Goal: Task Accomplishment & Management: Use online tool/utility

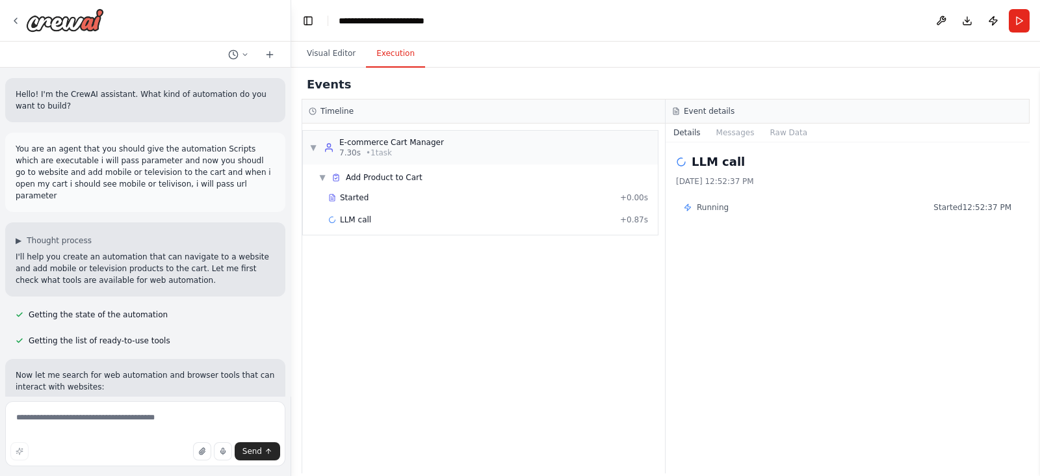
scroll to position [1488, 0]
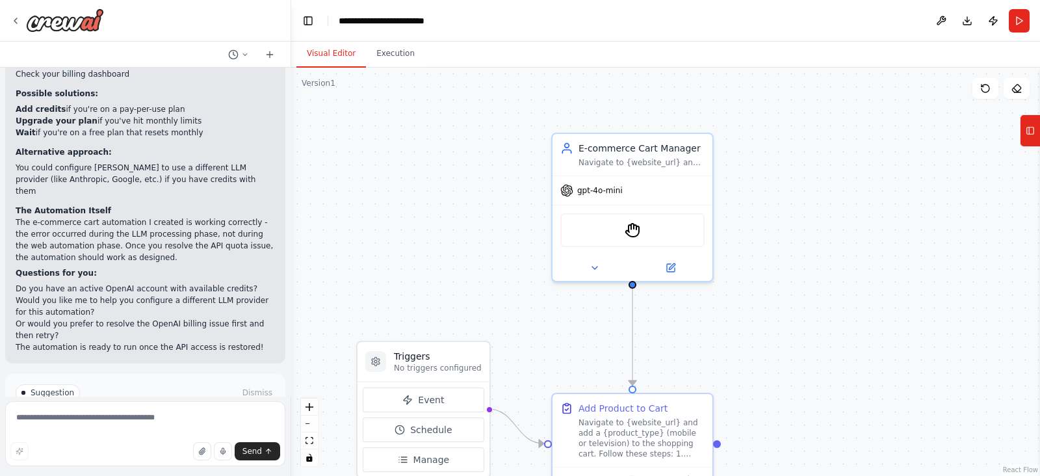
click at [328, 54] on button "Visual Editor" at bounding box center [332, 53] width 70 height 27
click at [1018, 89] on icon at bounding box center [1017, 88] width 10 height 10
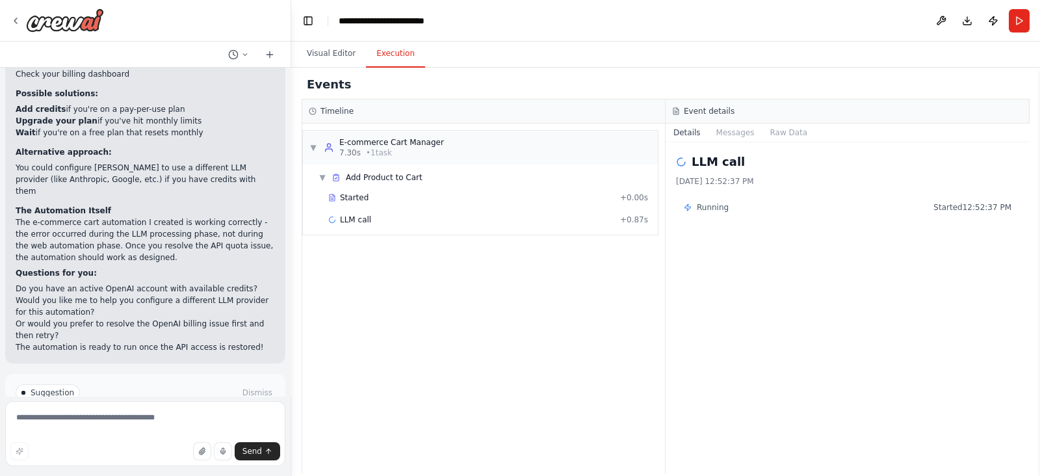
click at [384, 53] on button "Execution" at bounding box center [395, 53] width 59 height 27
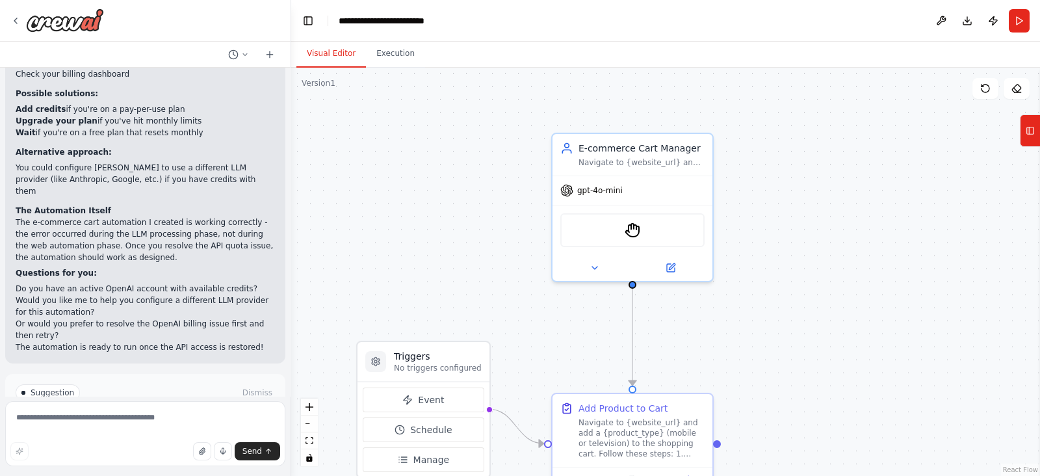
click at [348, 55] on button "Visual Editor" at bounding box center [332, 53] width 70 height 27
click at [992, 92] on button at bounding box center [986, 88] width 26 height 21
click at [1019, 85] on icon at bounding box center [1017, 88] width 10 height 10
click at [1011, 86] on button at bounding box center [1017, 88] width 26 height 21
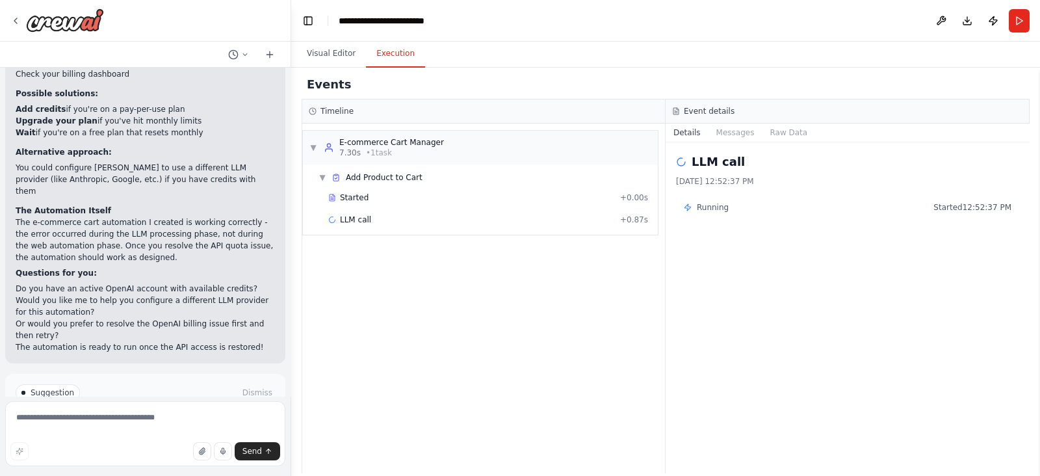
click at [384, 47] on button "Execution" at bounding box center [395, 53] width 59 height 27
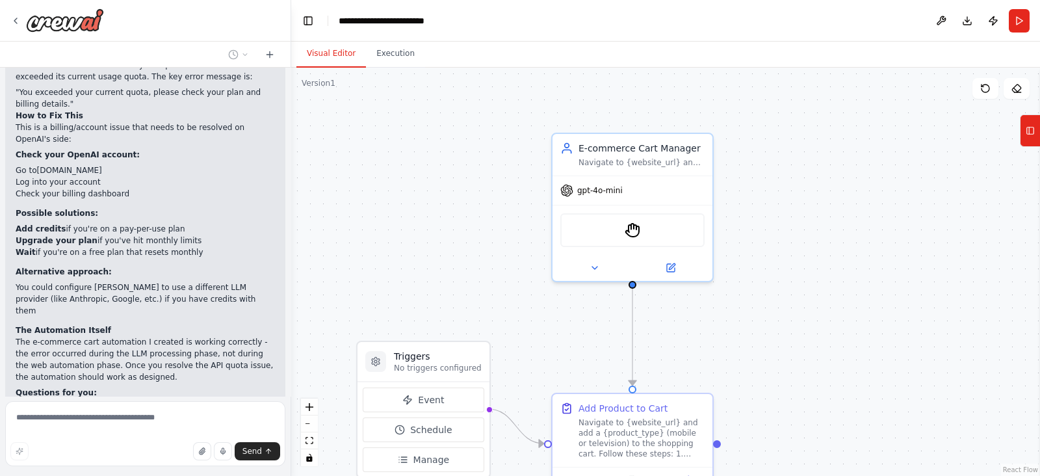
scroll to position [1384, 0]
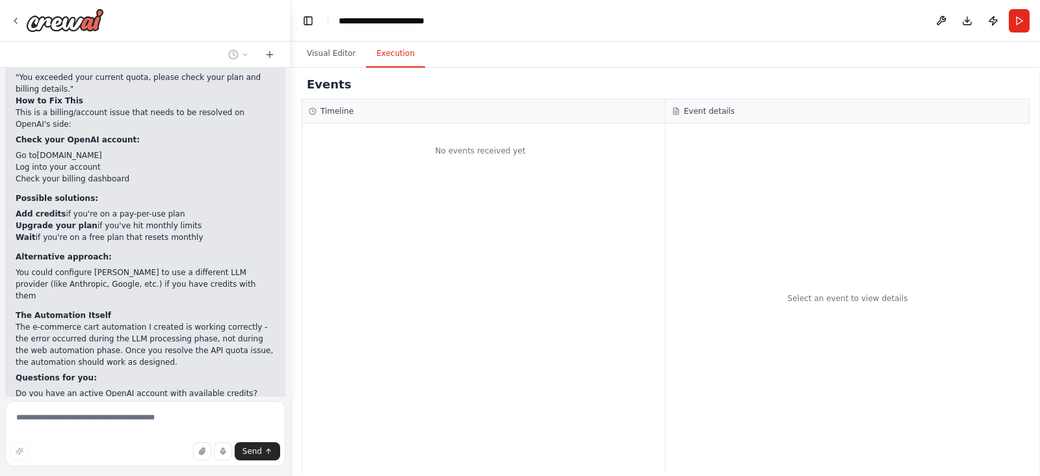
click at [384, 55] on button "Execution" at bounding box center [395, 53] width 59 height 27
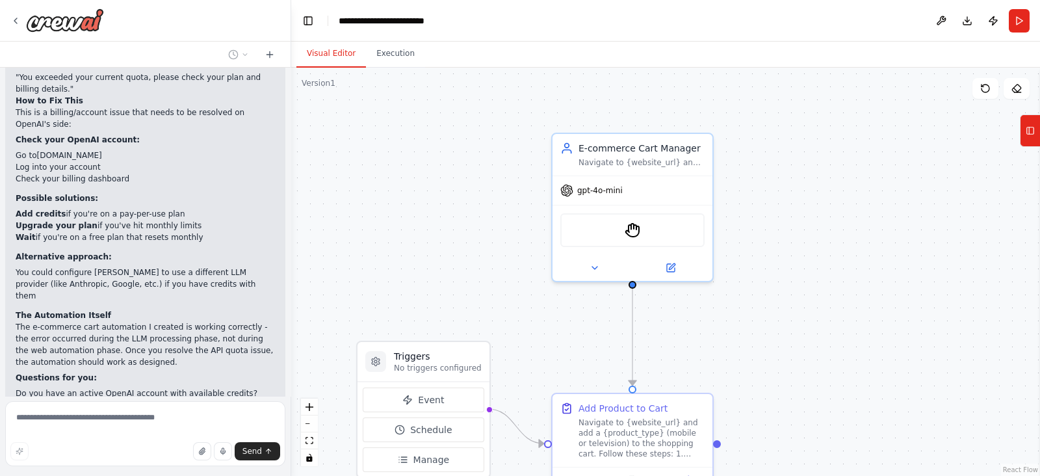
click at [335, 51] on button "Visual Editor" at bounding box center [332, 53] width 70 height 27
click at [1034, 129] on rect at bounding box center [1030, 130] width 7 height 7
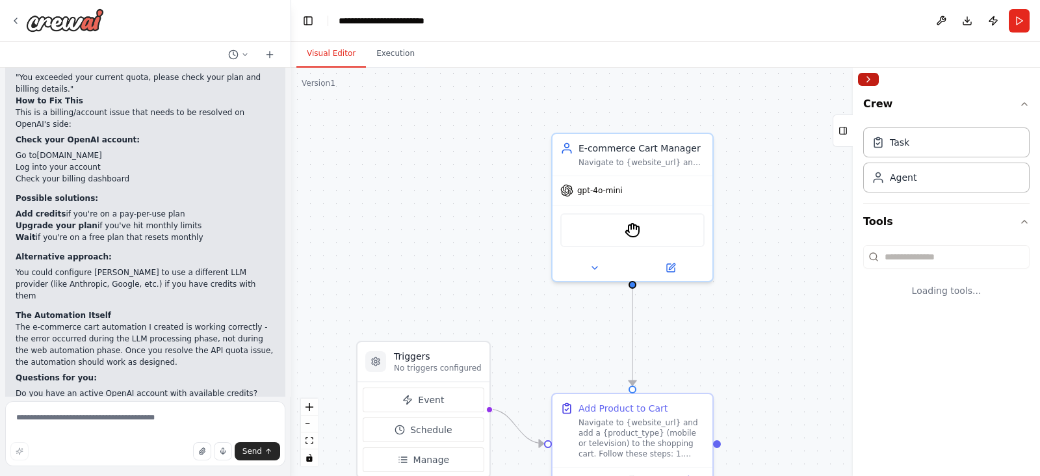
click at [862, 80] on button "Collapse right sidebar" at bounding box center [868, 79] width 21 height 13
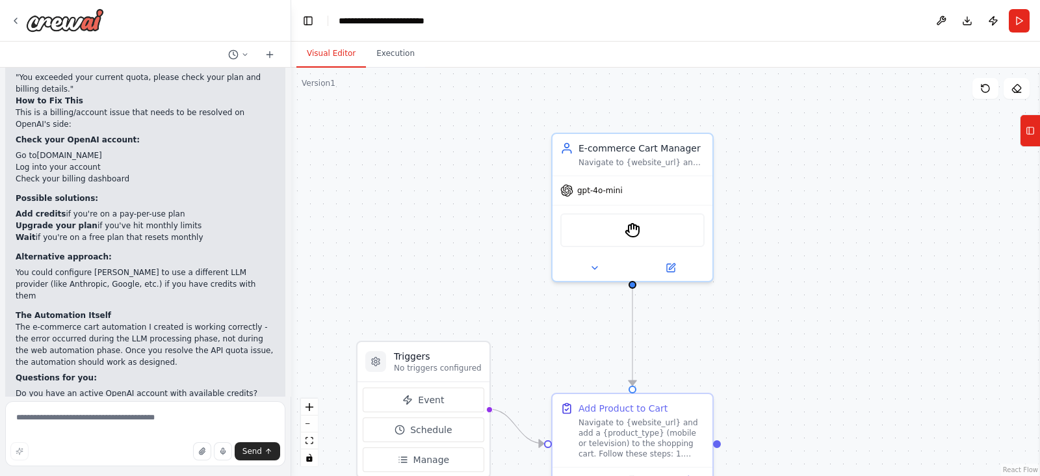
click at [990, 100] on div ".deletable-edge-delete-btn { width: 20px; height: 20px; border: 0px solid #ffff…" at bounding box center [665, 272] width 749 height 408
click at [985, 86] on icon at bounding box center [986, 88] width 10 height 10
click at [453, 233] on div ".deletable-edge-delete-btn { width: 20px; height: 20px; border: 0px solid #ffff…" at bounding box center [665, 272] width 749 height 408
click at [13, 22] on icon at bounding box center [15, 21] width 10 height 10
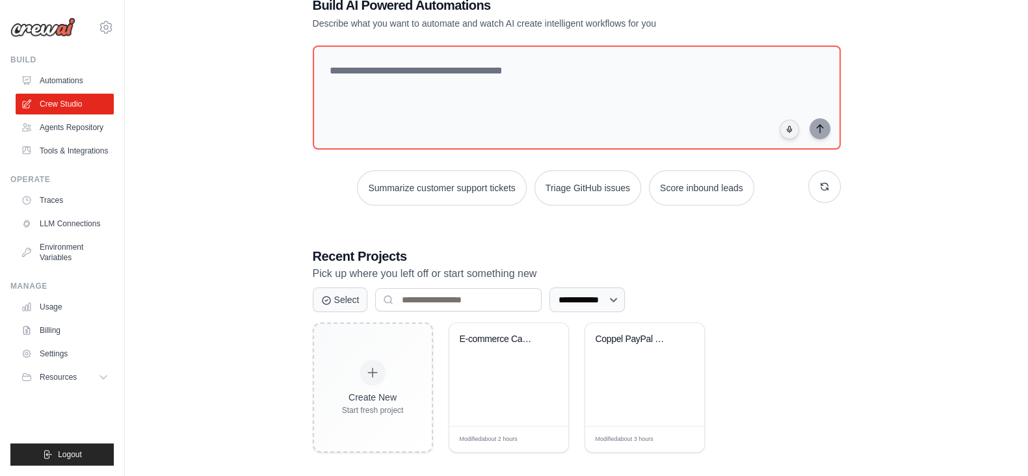
scroll to position [93, 0]
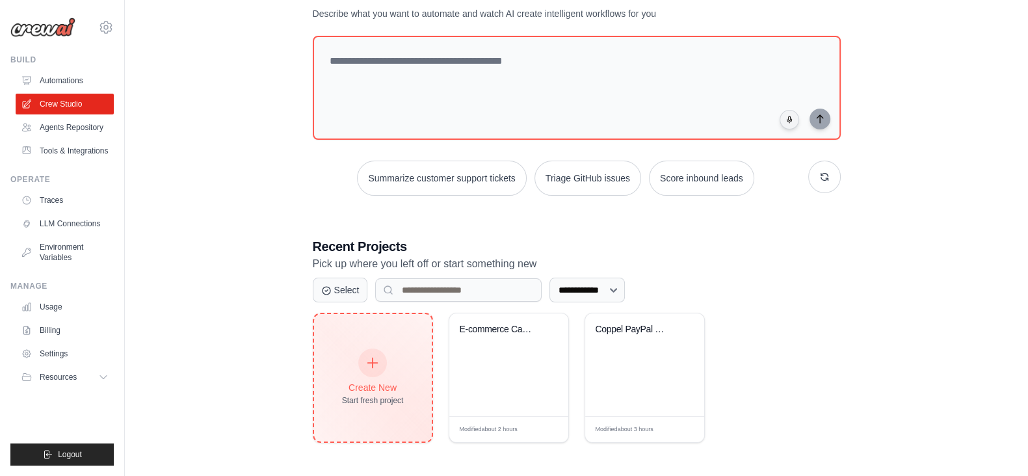
click at [371, 362] on icon at bounding box center [372, 363] width 14 height 14
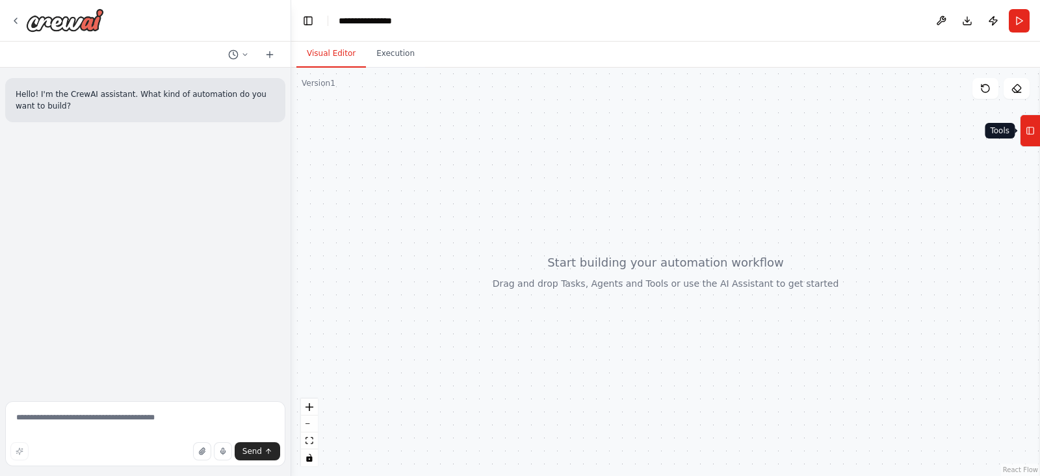
click at [1034, 125] on icon at bounding box center [1030, 130] width 9 height 21
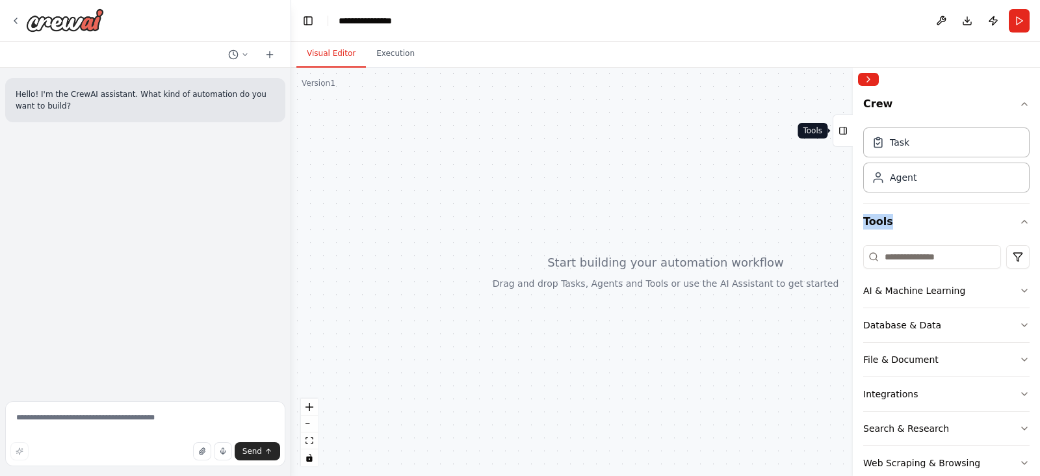
click at [1034, 125] on div "Crew Task Agent Tools AI & Machine Learning Database & Data File & Document Int…" at bounding box center [946, 283] width 187 height 385
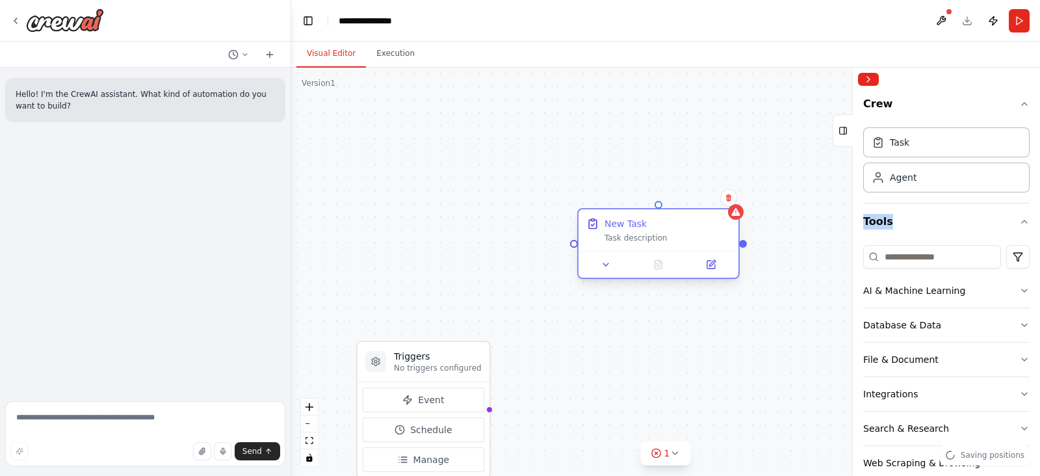
drag, startPoint x: 735, startPoint y: 178, endPoint x: 634, endPoint y: 287, distance: 148.6
click at [634, 251] on div "New Task Task description" at bounding box center [659, 230] width 160 height 42
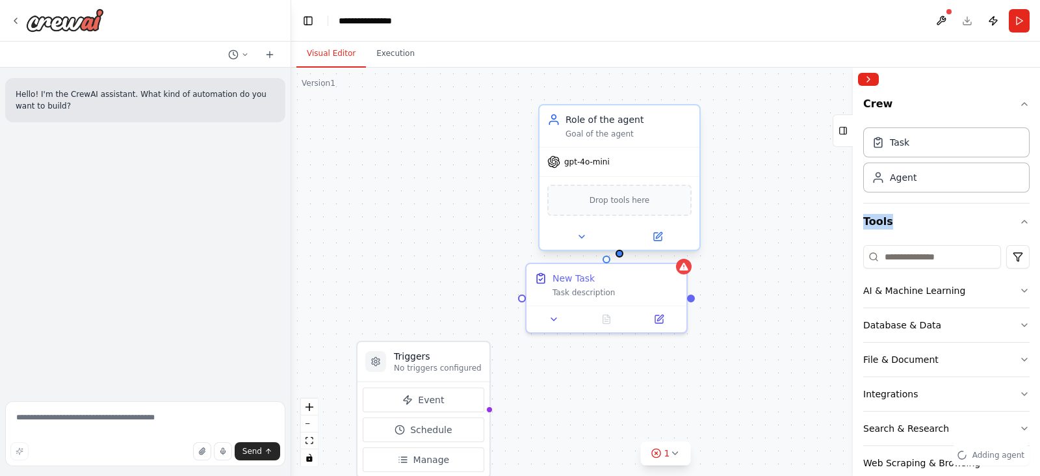
drag, startPoint x: 685, startPoint y: 190, endPoint x: 614, endPoint y: 100, distance: 113.9
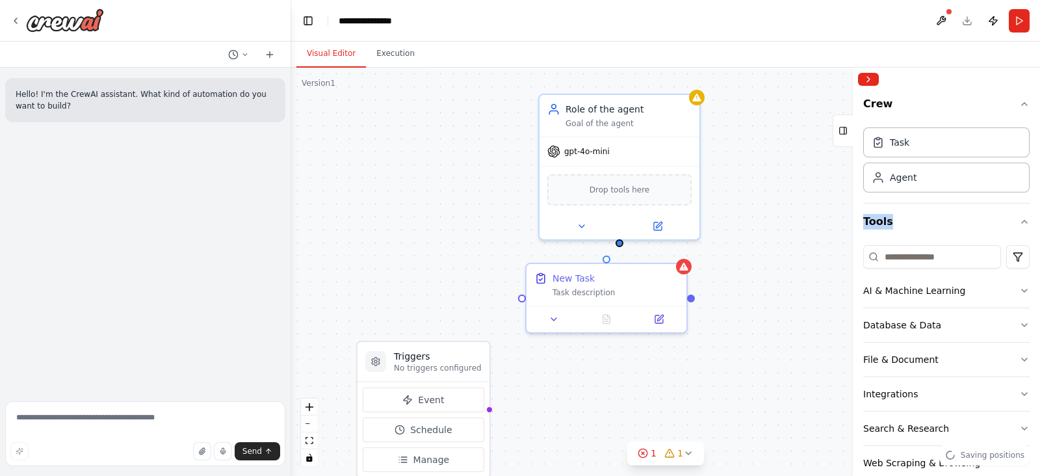
click at [603, 191] on span "Drop tools here" at bounding box center [620, 189] width 60 height 13
click at [784, 118] on div "Triggers No triggers configured Event Schedule Manage New Task Task description…" at bounding box center [665, 272] width 749 height 408
click at [863, 73] on button "Collapse right sidebar" at bounding box center [868, 79] width 21 height 13
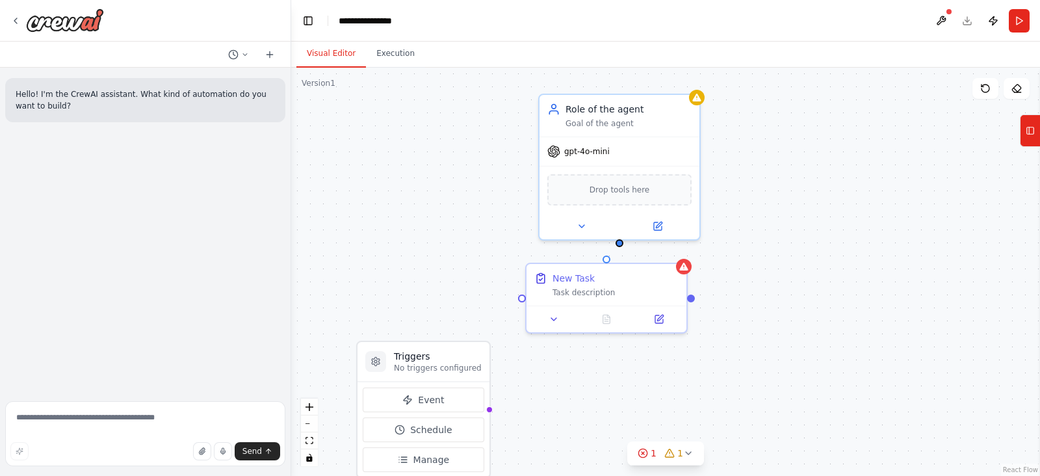
click at [393, 269] on div "Triggers No triggers configured Event Schedule Manage New Task Task description…" at bounding box center [665, 272] width 749 height 408
click at [59, 417] on textarea at bounding box center [145, 433] width 280 height 65
click at [436, 131] on div "Triggers No triggers configured Event Schedule Manage New Task Task description…" at bounding box center [665, 272] width 749 height 408
click at [247, 412] on textarea "**********" at bounding box center [145, 433] width 280 height 65
click at [682, 117] on div "Goal of the agent" at bounding box center [629, 121] width 126 height 10
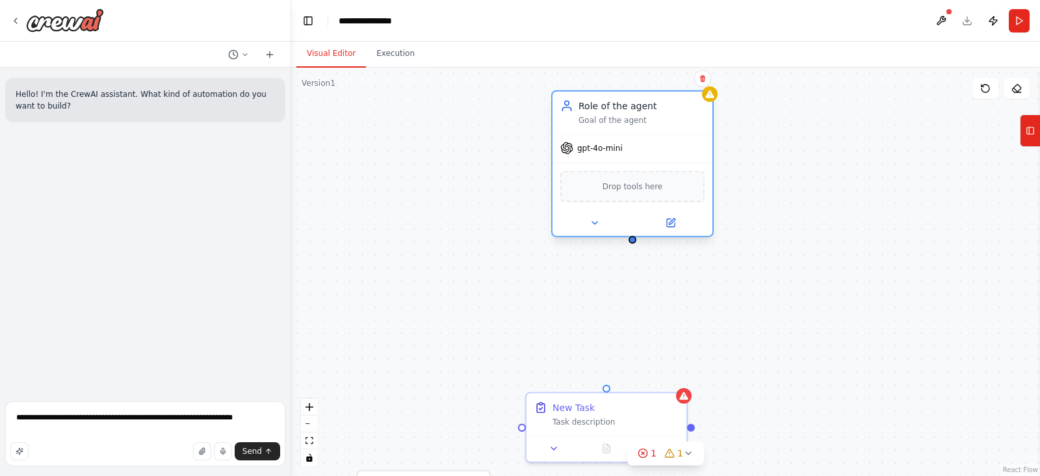
drag, startPoint x: 682, startPoint y: 117, endPoint x: 693, endPoint y: 138, distance: 23.3
click at [693, 125] on div "Role of the agent Goal of the agent" at bounding box center [642, 112] width 126 height 26
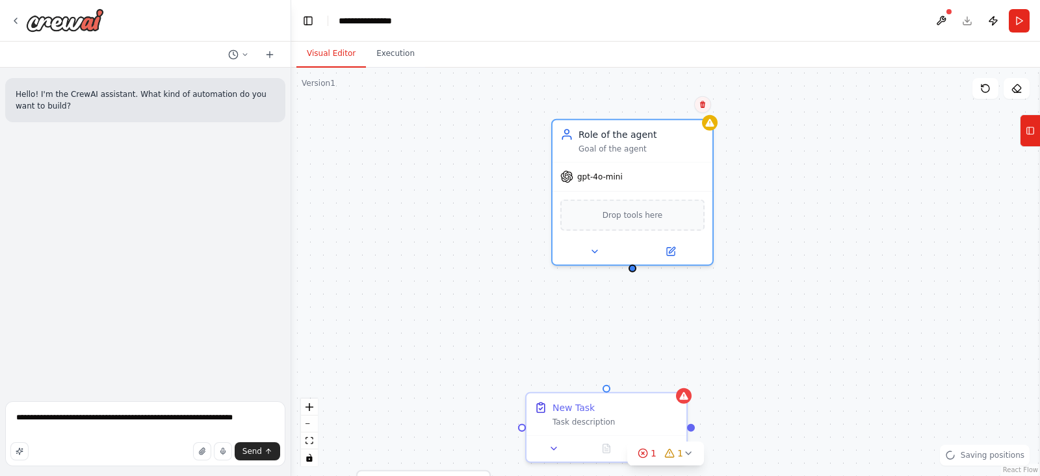
click at [702, 105] on icon at bounding box center [702, 104] width 5 height 7
click at [655, 107] on button "Confirm" at bounding box center [666, 105] width 46 height 16
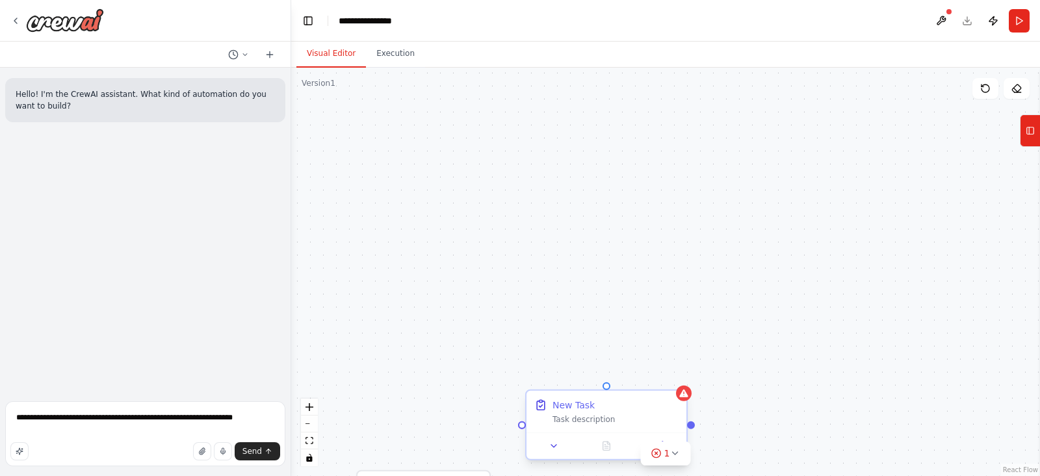
click at [647, 406] on div "New Task" at bounding box center [616, 405] width 126 height 13
click at [672, 376] on button at bounding box center [676, 379] width 17 height 17
click at [630, 385] on button "Confirm" at bounding box center [640, 379] width 46 height 16
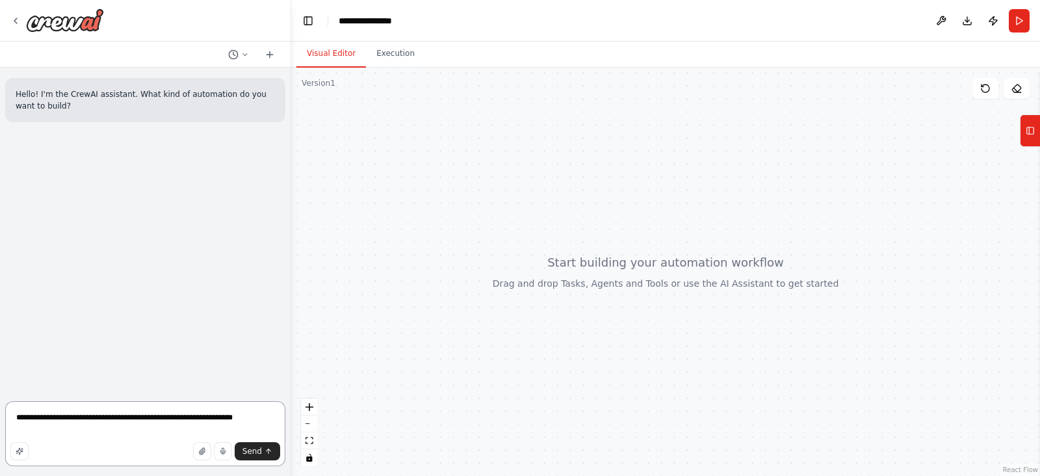
click at [260, 414] on textarea "**********" at bounding box center [145, 433] width 280 height 65
type textarea "**********"
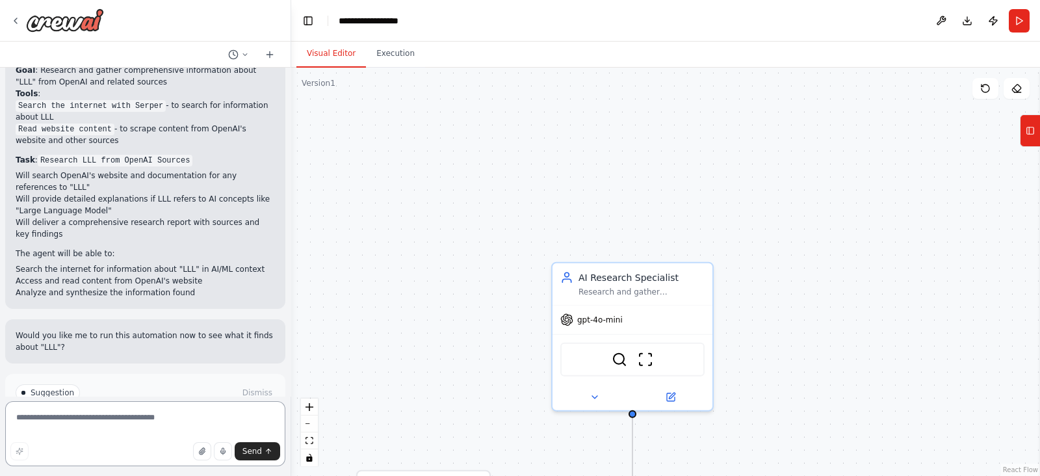
scroll to position [829, 0]
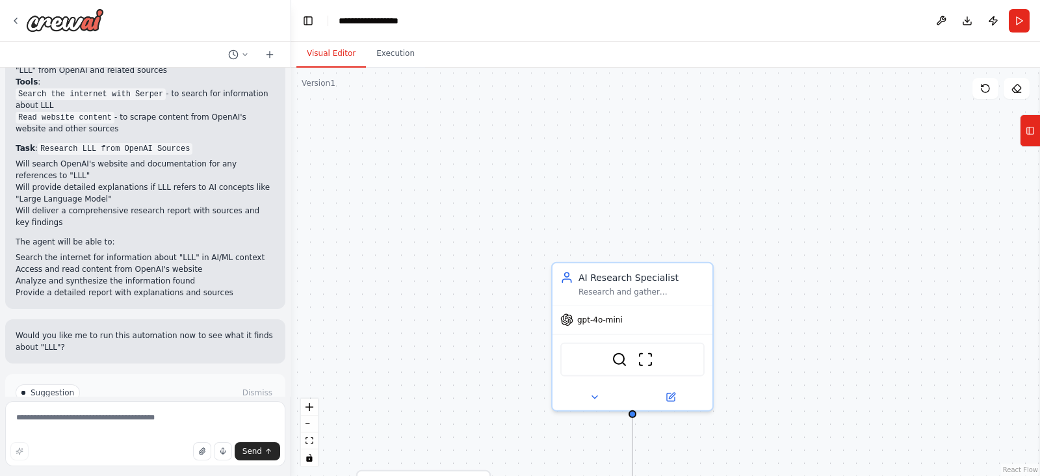
click at [172, 443] on span "Run Automation" at bounding box center [151, 448] width 63 height 10
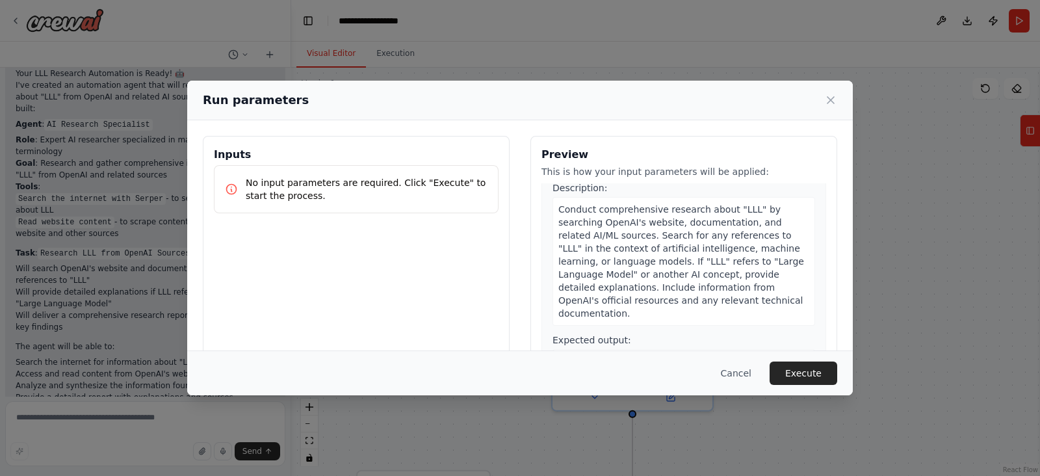
scroll to position [39, 0]
drag, startPoint x: 759, startPoint y: 360, endPoint x: 741, endPoint y: 370, distance: 21.0
click at [741, 370] on div "Cancel Execute" at bounding box center [520, 372] width 666 height 45
click at [741, 370] on button "Cancel" at bounding box center [736, 373] width 51 height 23
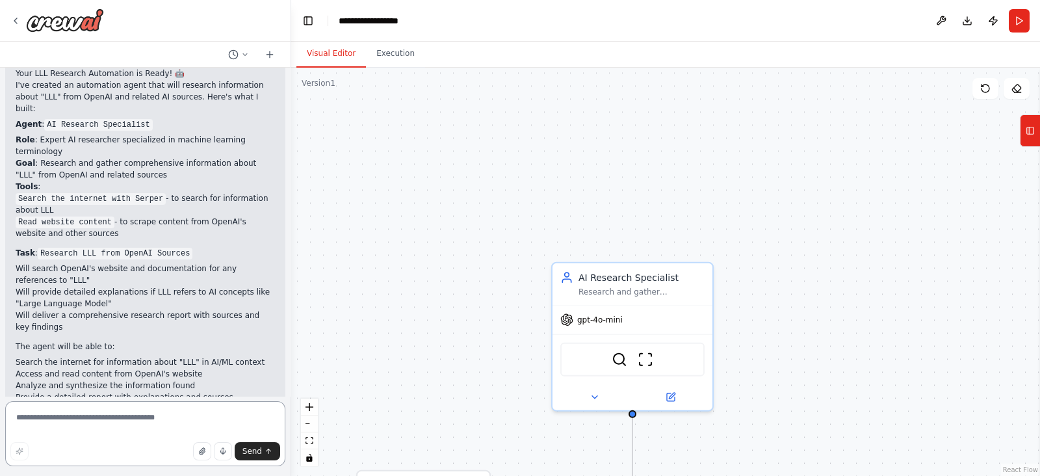
click at [172, 412] on textarea at bounding box center [145, 433] width 280 height 65
type textarea "*"
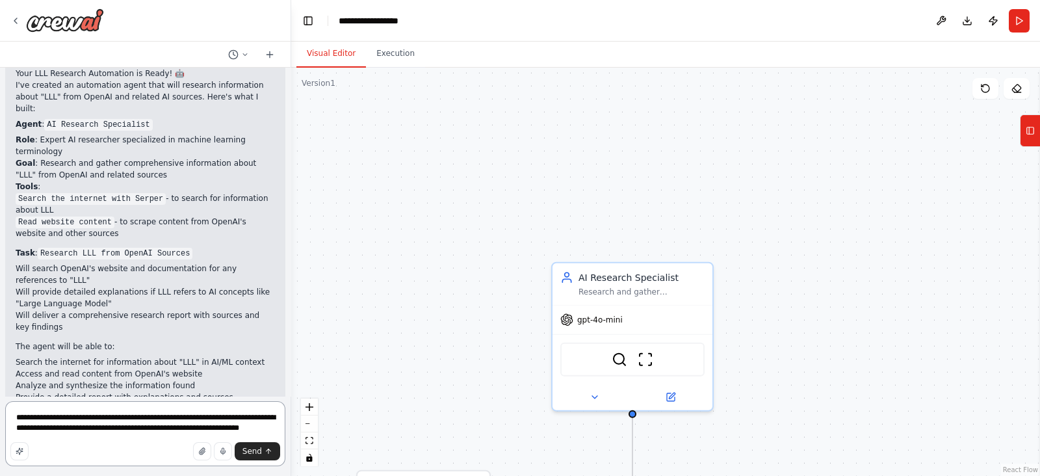
type textarea "**********"
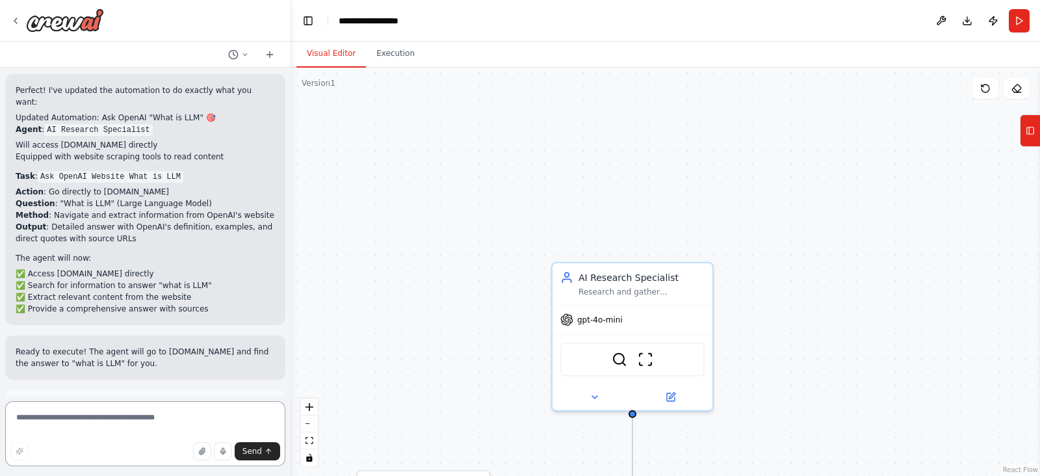
scroll to position [1479, 0]
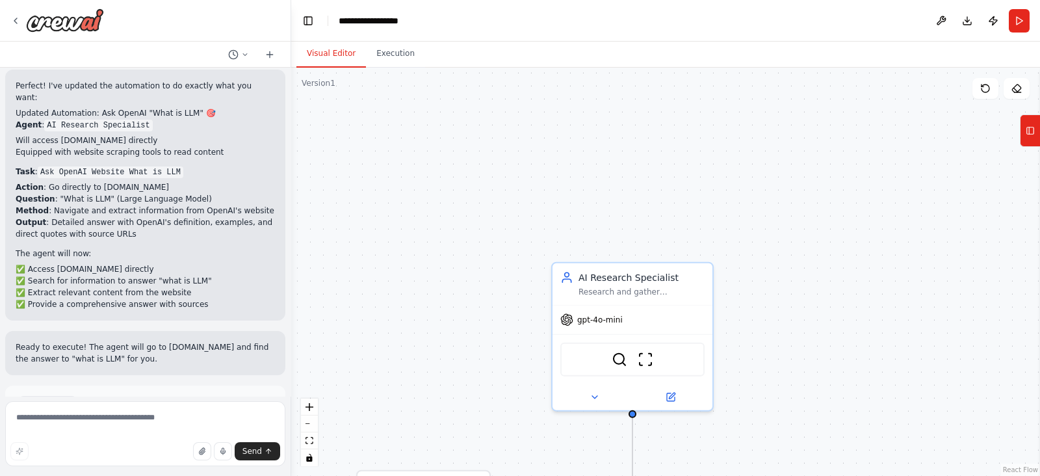
click at [98, 449] on button "Run Automation" at bounding box center [145, 459] width 259 height 21
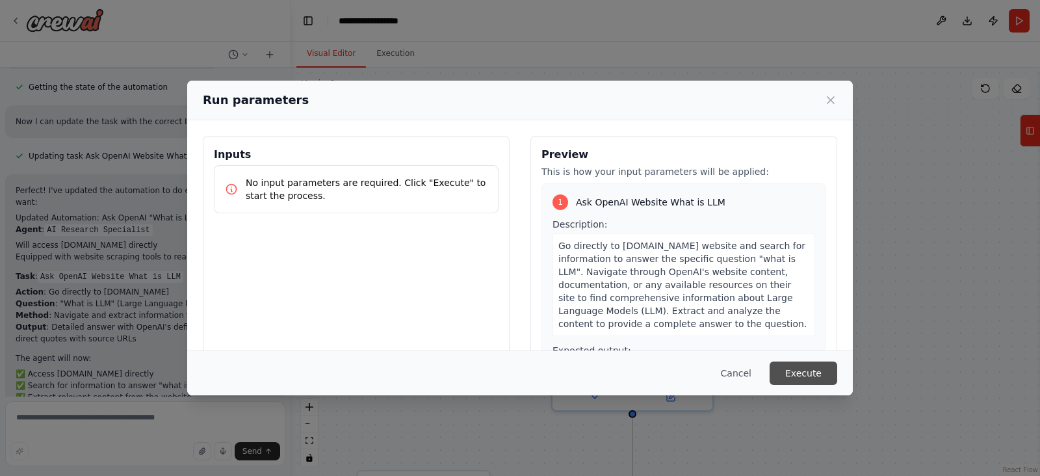
click at [795, 366] on button "Execute" at bounding box center [804, 373] width 68 height 23
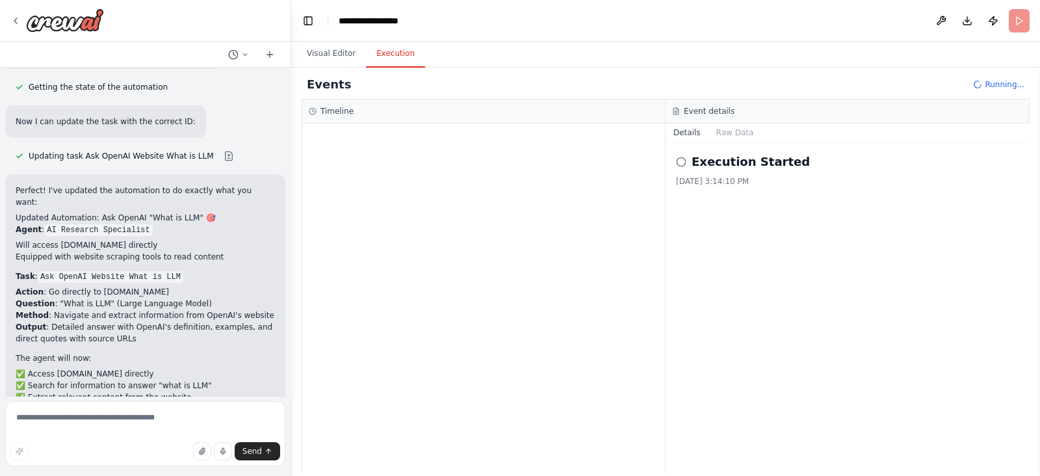
scroll to position [1479, 0]
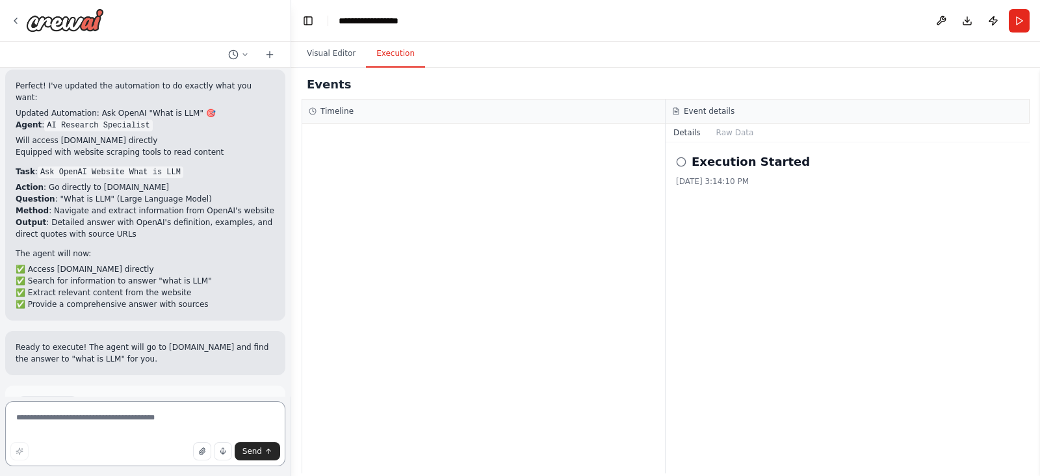
click at [77, 424] on textarea at bounding box center [145, 433] width 280 height 65
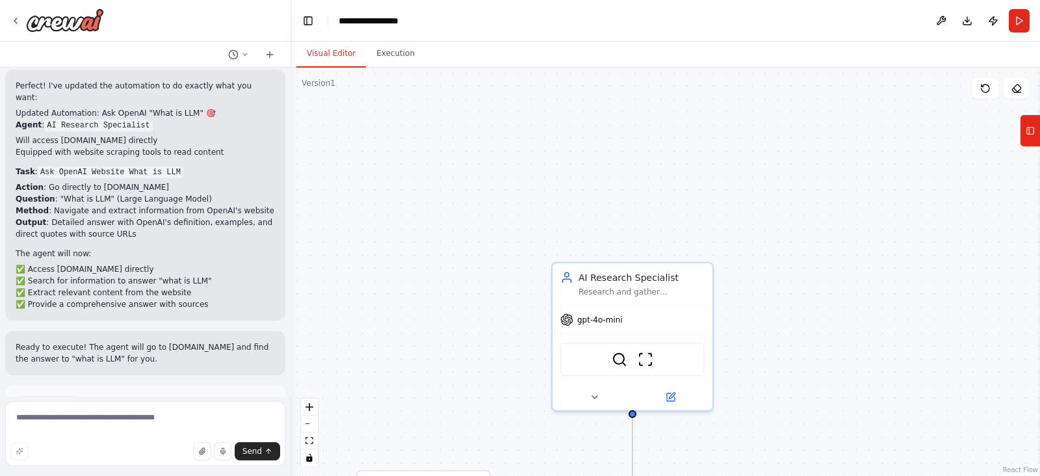
click at [331, 57] on button "Visual Editor" at bounding box center [332, 53] width 70 height 27
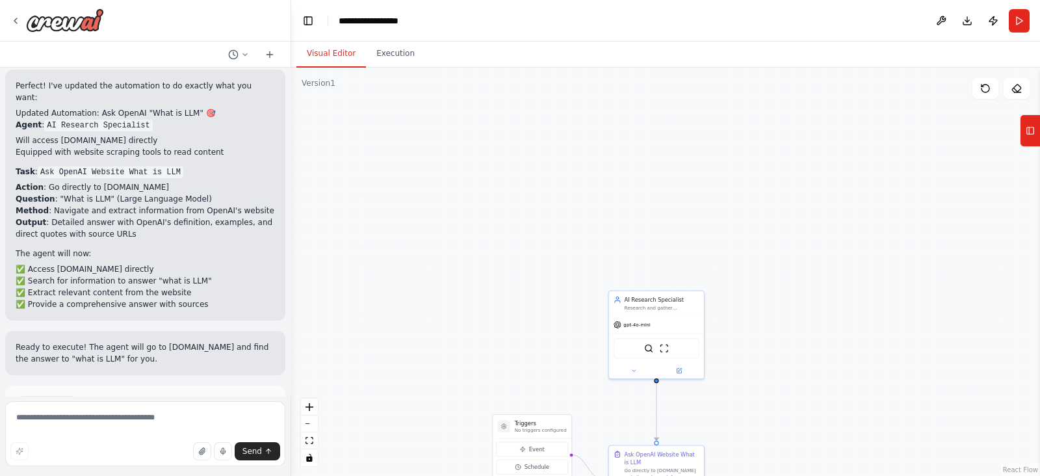
click at [186, 449] on button "Help fix error" at bounding box center [145, 459] width 259 height 21
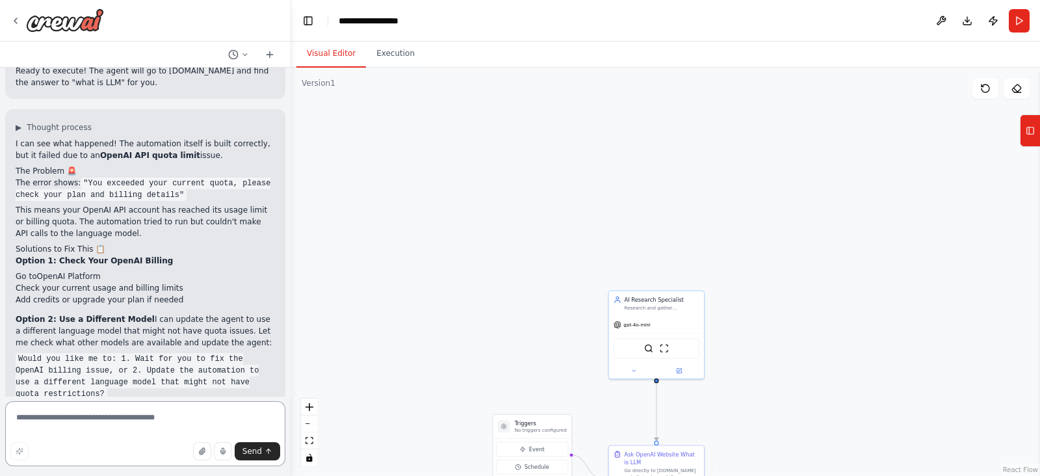
scroll to position [1767, 0]
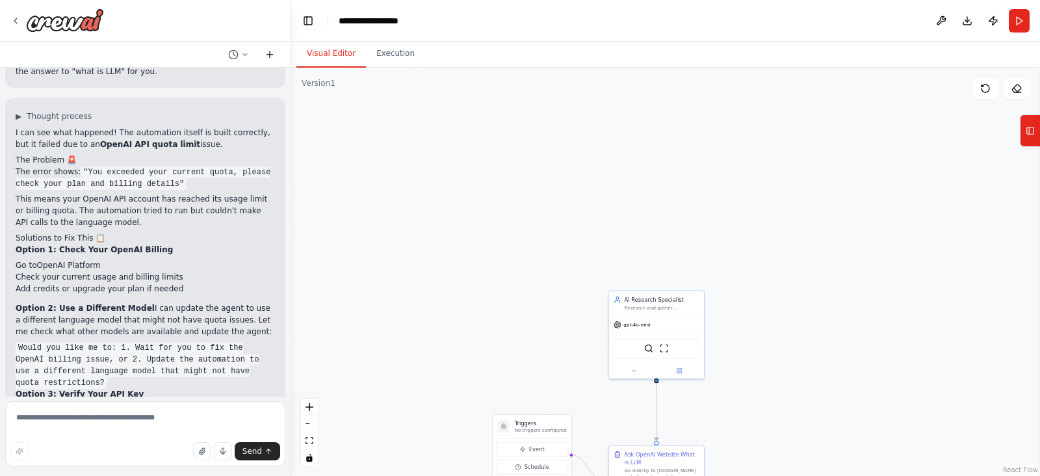
click at [268, 53] on icon at bounding box center [270, 54] width 10 height 10
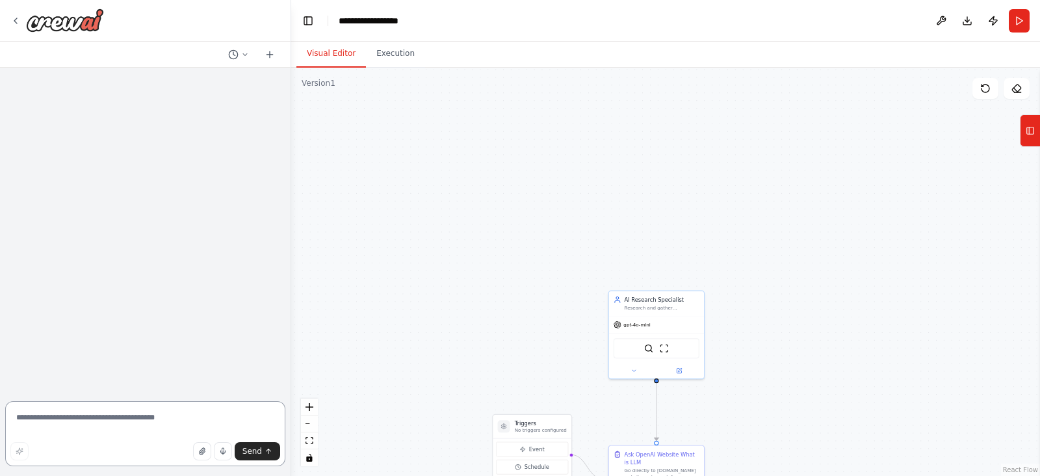
click at [72, 417] on textarea at bounding box center [145, 433] width 280 height 65
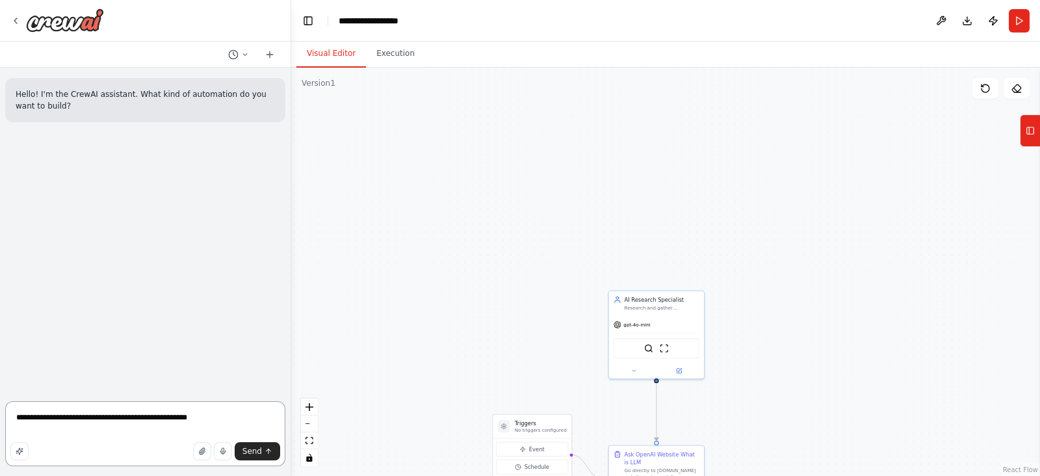
click at [211, 412] on textarea "**********" at bounding box center [145, 433] width 280 height 65
click at [215, 425] on textarea "**********" at bounding box center [145, 433] width 280 height 65
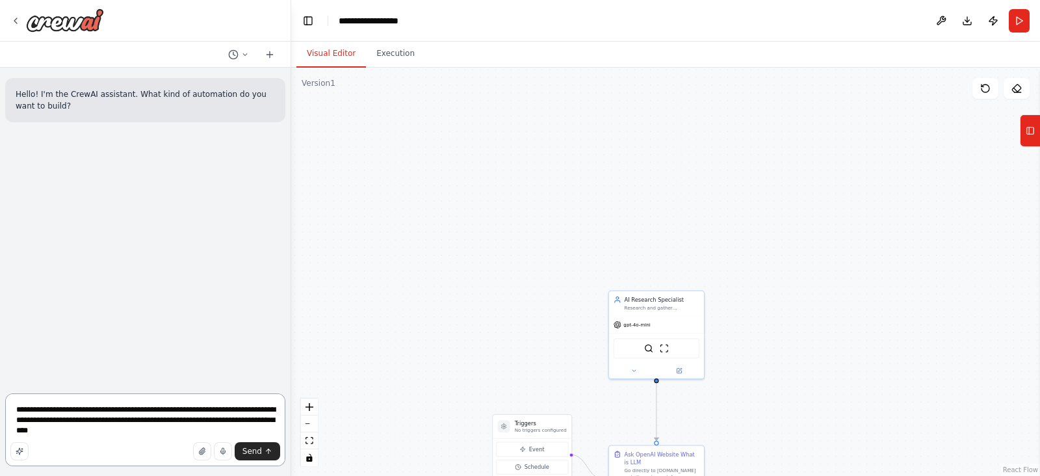
type textarea "**********"
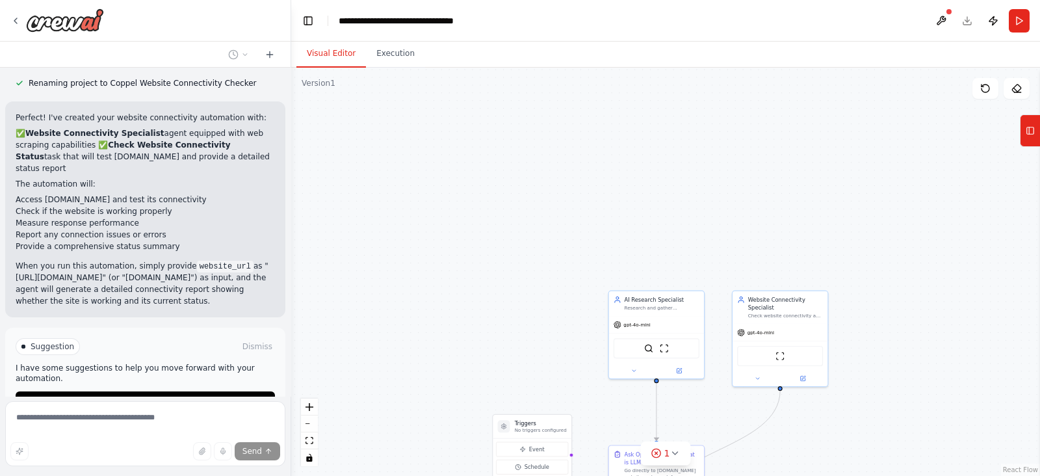
scroll to position [741, 0]
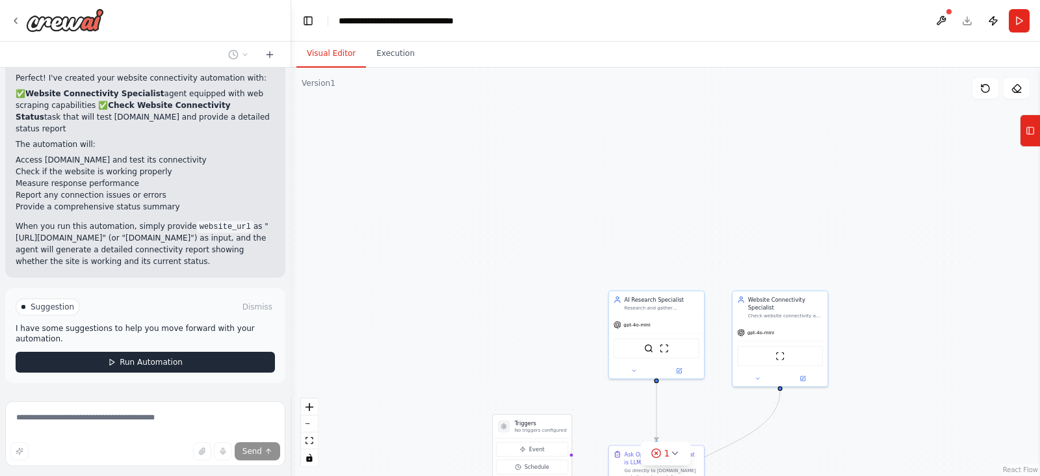
click at [108, 358] on icon at bounding box center [112, 362] width 8 height 8
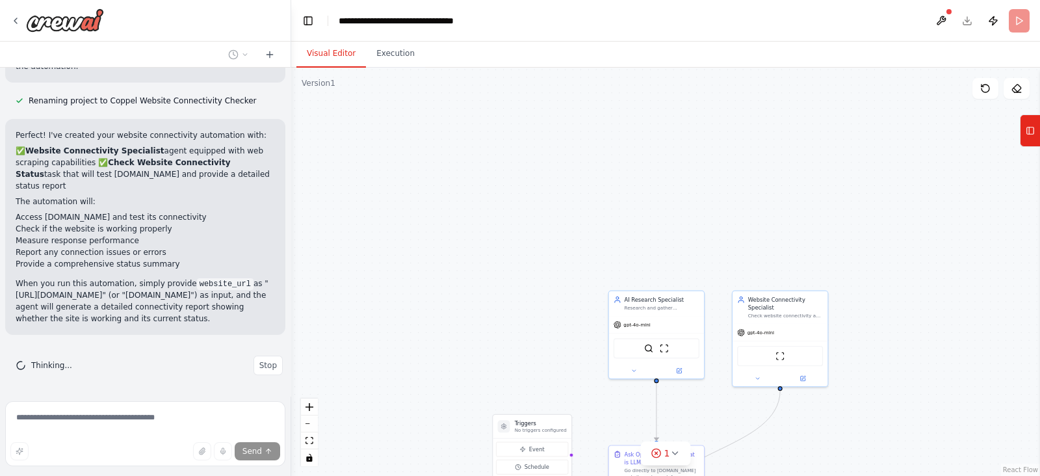
scroll to position [635, 0]
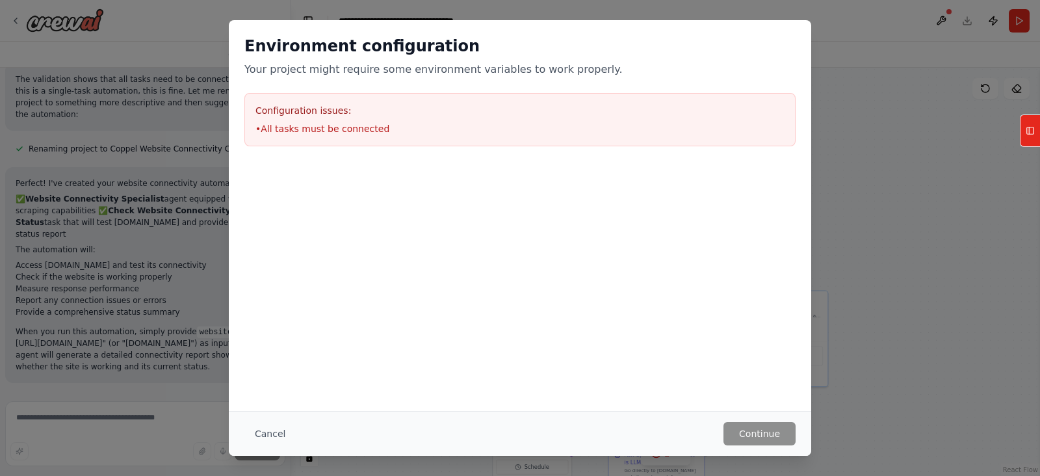
click at [142, 397] on div "Environment configuration Your project might require some environment variables…" at bounding box center [520, 238] width 1040 height 476
click at [271, 434] on button "Cancel" at bounding box center [269, 433] width 51 height 23
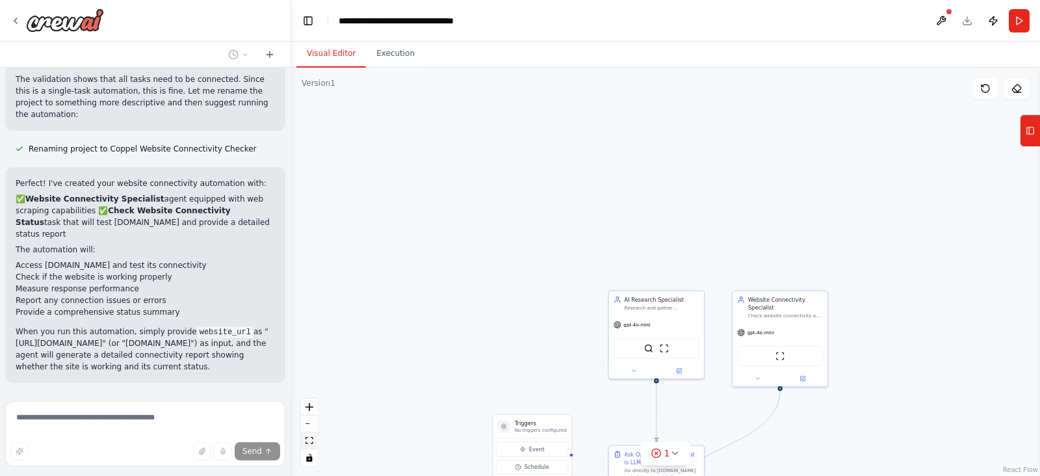
click at [310, 441] on icon "fit view" at bounding box center [310, 440] width 8 height 7
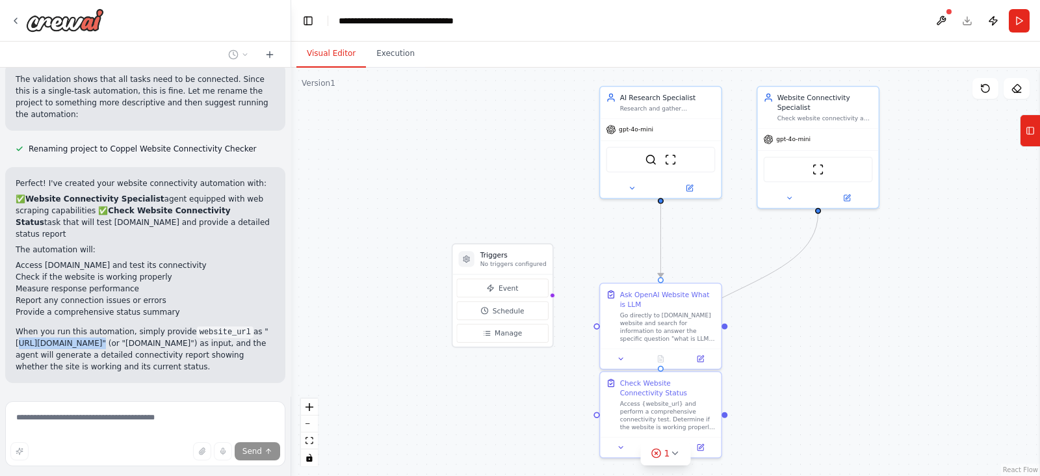
drag, startPoint x: 18, startPoint y: 297, endPoint x: 83, endPoint y: 295, distance: 65.1
click at [83, 326] on p "When you run this automation, simply provide website_url as "https://coppel.com…" at bounding box center [145, 349] width 259 height 47
copy p "https://coppel.com"
click at [133, 404] on div "Thinking... Stop" at bounding box center [149, 414] width 267 height 20
click at [259, 408] on span "Stop" at bounding box center [268, 413] width 18 height 10
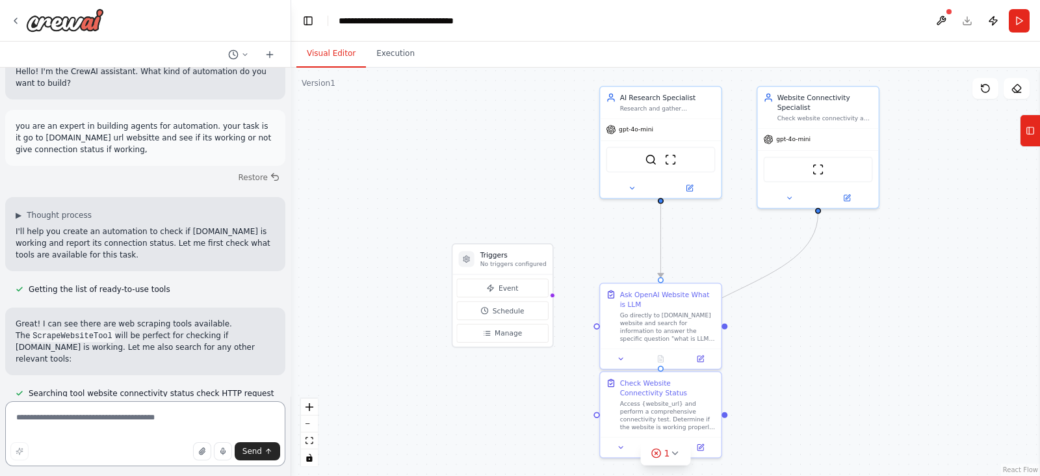
scroll to position [0, 0]
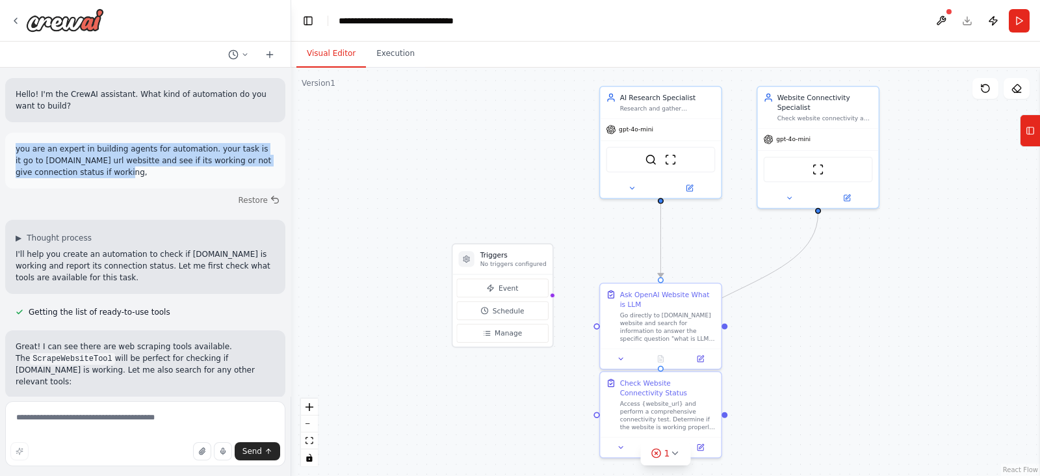
drag, startPoint x: 75, startPoint y: 174, endPoint x: 16, endPoint y: 151, distance: 62.8
click at [16, 151] on p "you are an expert in building agents for automation. your task is it go to copp…" at bounding box center [145, 160] width 259 height 35
copy p "you are an expert in building agents for automation. your task is it go to copp…"
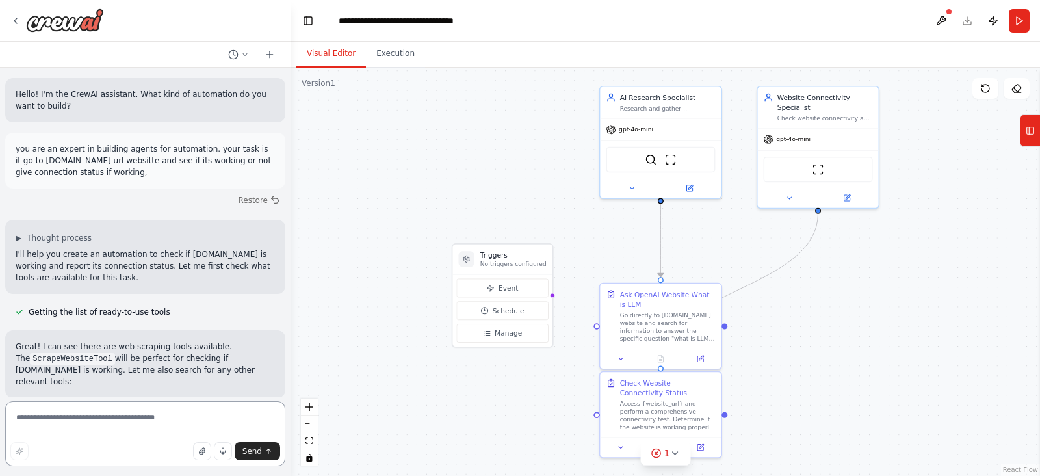
click at [66, 417] on textarea at bounding box center [145, 433] width 280 height 65
paste textarea "**********"
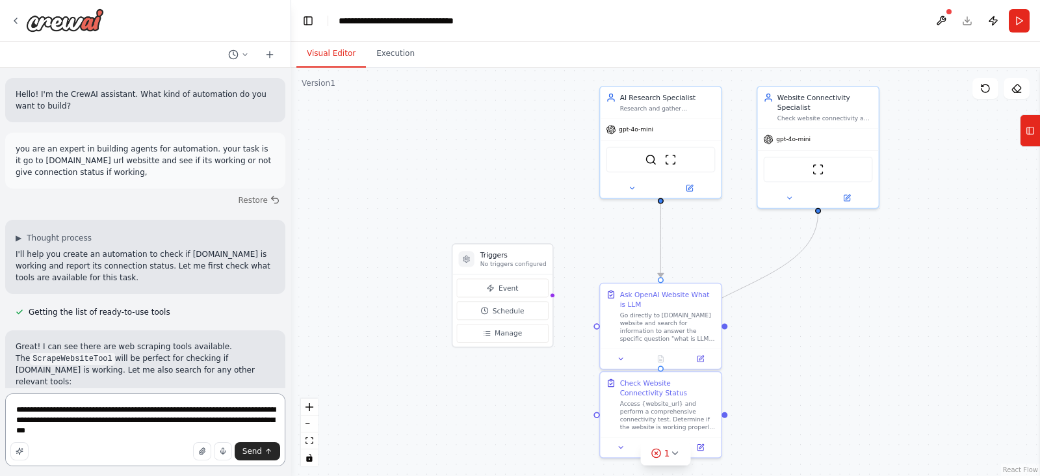
drag, startPoint x: 131, startPoint y: 435, endPoint x: 109, endPoint y: 422, distance: 25.1
click at [109, 422] on textarea "**********" at bounding box center [145, 429] width 280 height 73
paste textarea "**********"
type textarea "**********"
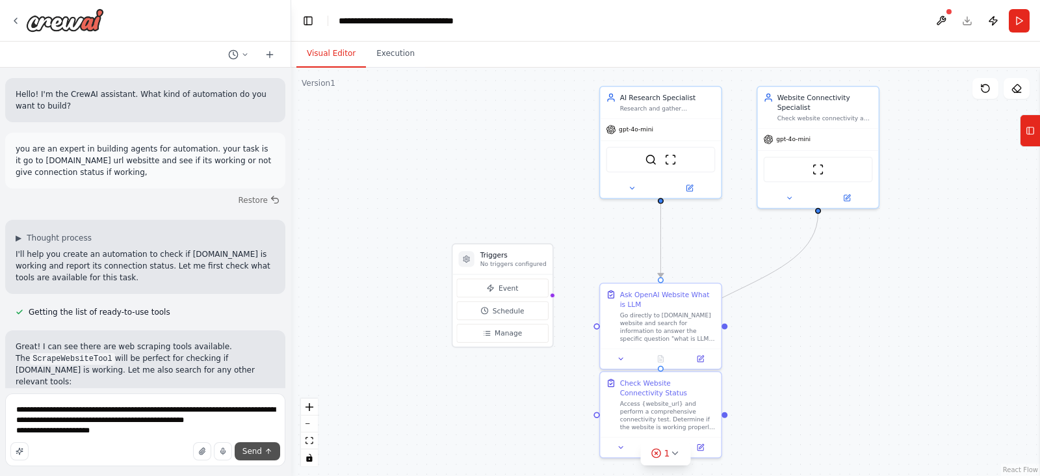
click at [246, 450] on span "Send" at bounding box center [253, 451] width 20 height 10
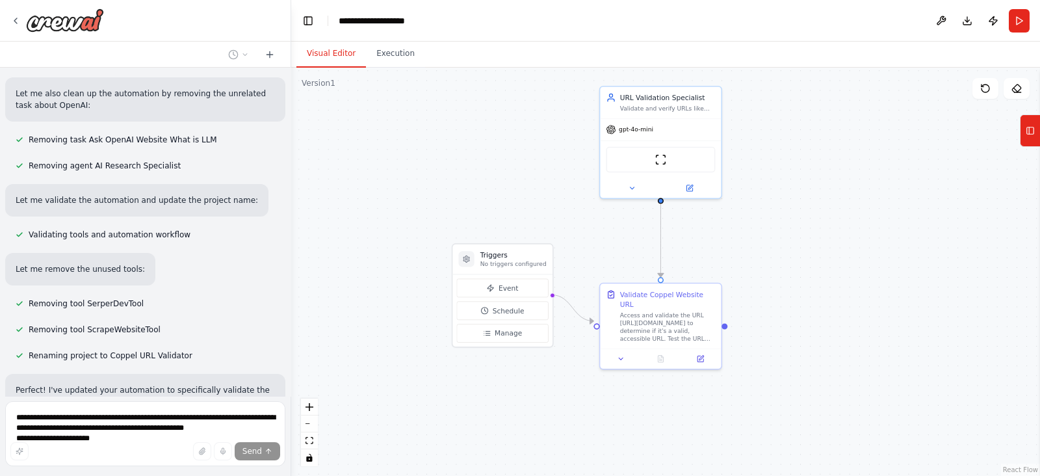
scroll to position [1610, 0]
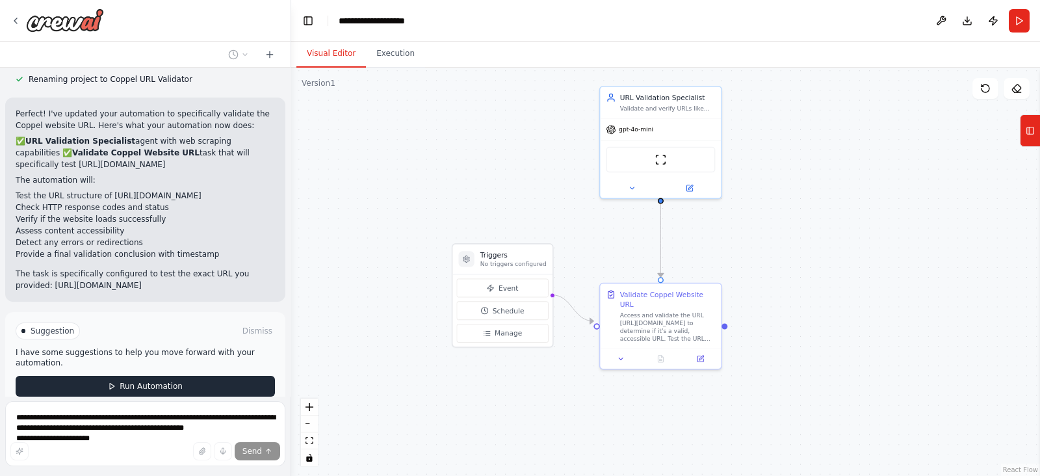
click at [167, 381] on span "Run Automation" at bounding box center [151, 386] width 63 height 10
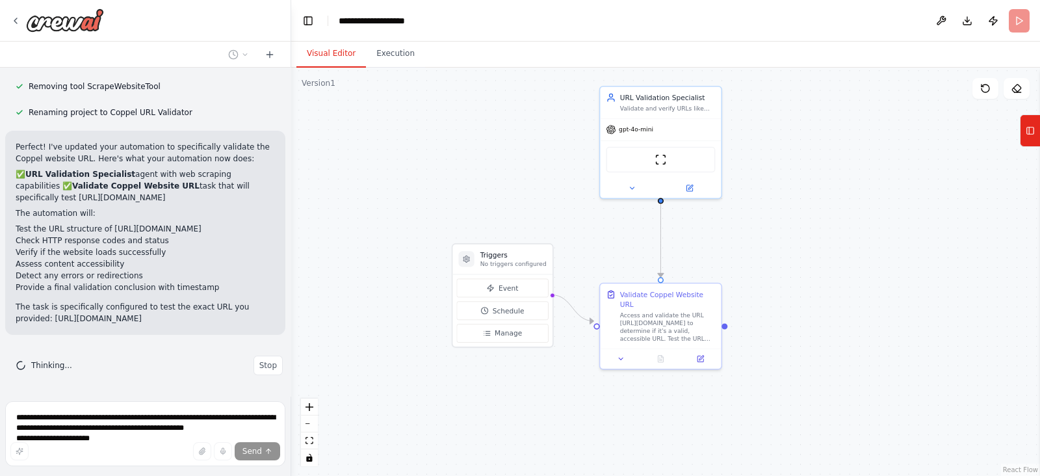
scroll to position [1505, 0]
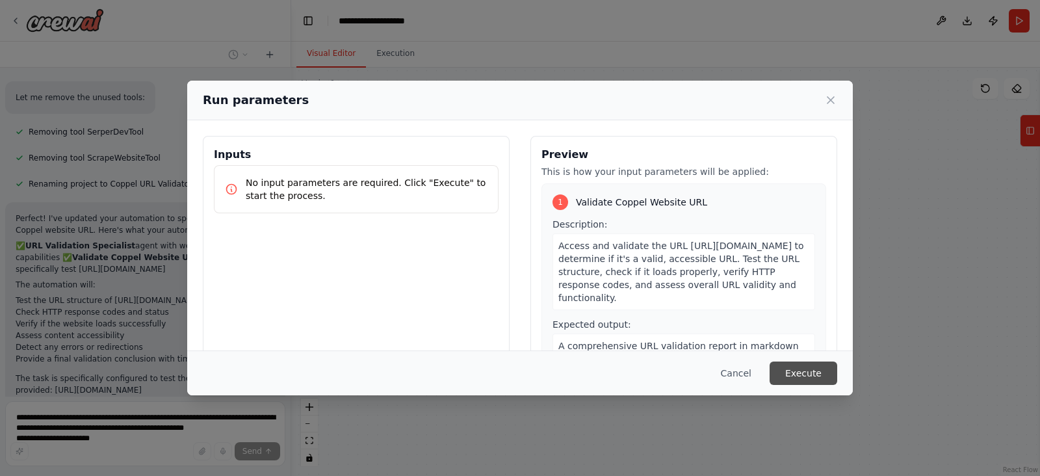
click at [803, 365] on button "Execute" at bounding box center [804, 373] width 68 height 23
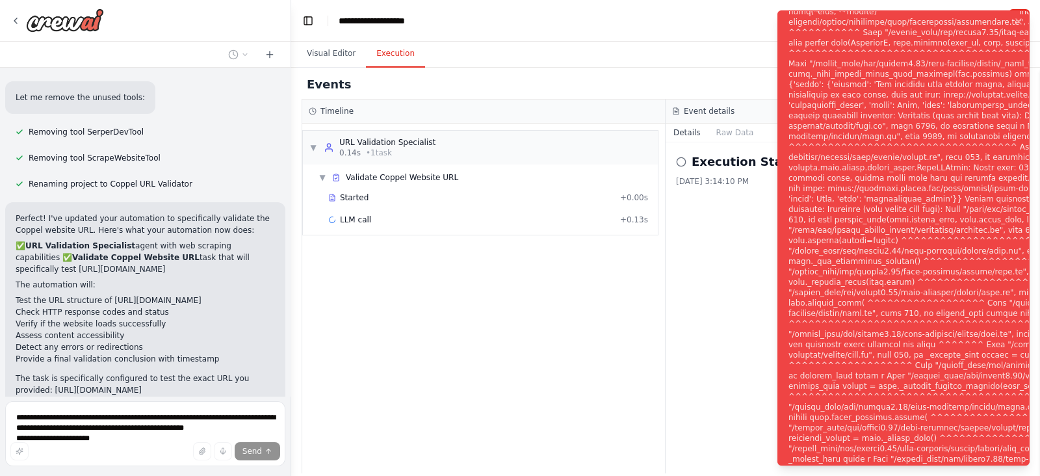
scroll to position [1610, 0]
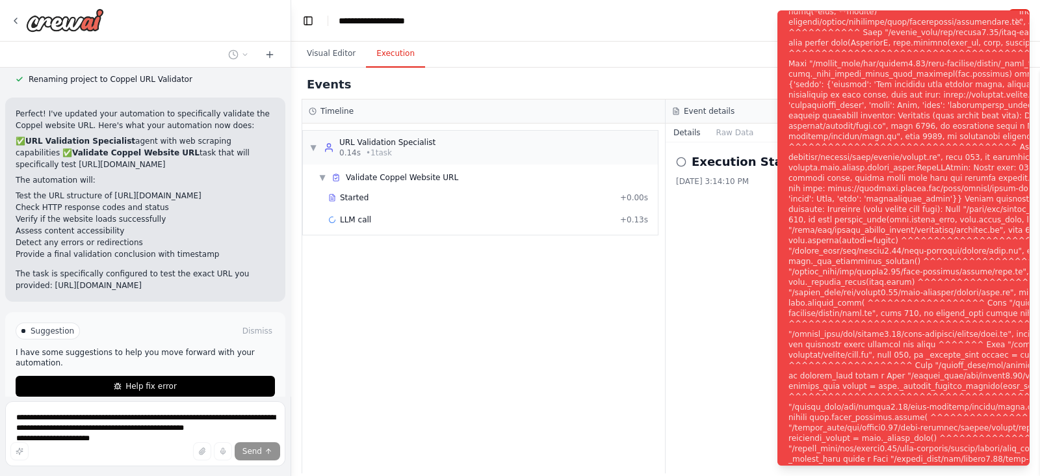
drag, startPoint x: 786, startPoint y: 16, endPoint x: 919, endPoint y: 252, distance: 270.5
click at [919, 252] on li "Execution Error" at bounding box center [904, 237] width 252 height 455
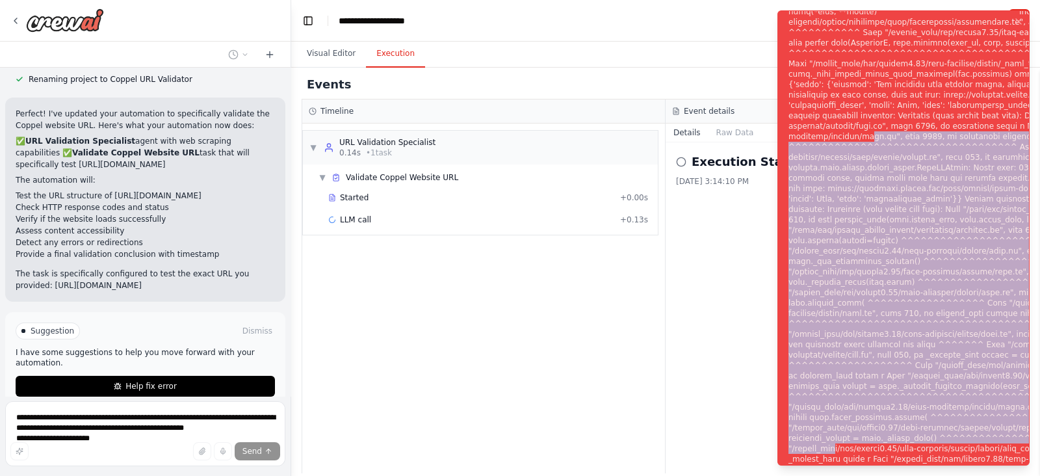
drag, startPoint x: 834, startPoint y: 449, endPoint x: 858, endPoint y: 128, distance: 322.1
click at [858, 128] on div "Notifications (F8)" at bounding box center [1001, 245] width 425 height 895
click at [873, 329] on div "Notifications (F8)" at bounding box center [1001, 245] width 425 height 895
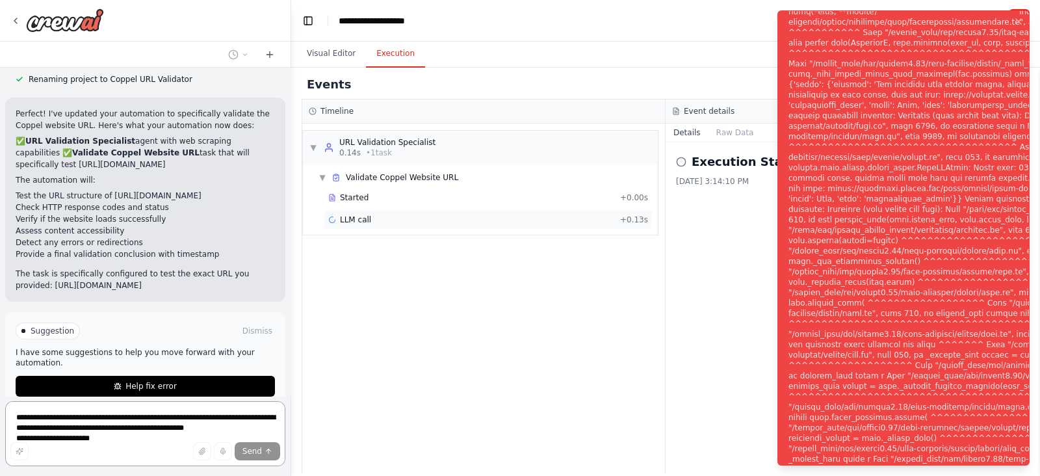
scroll to position [1560, 0]
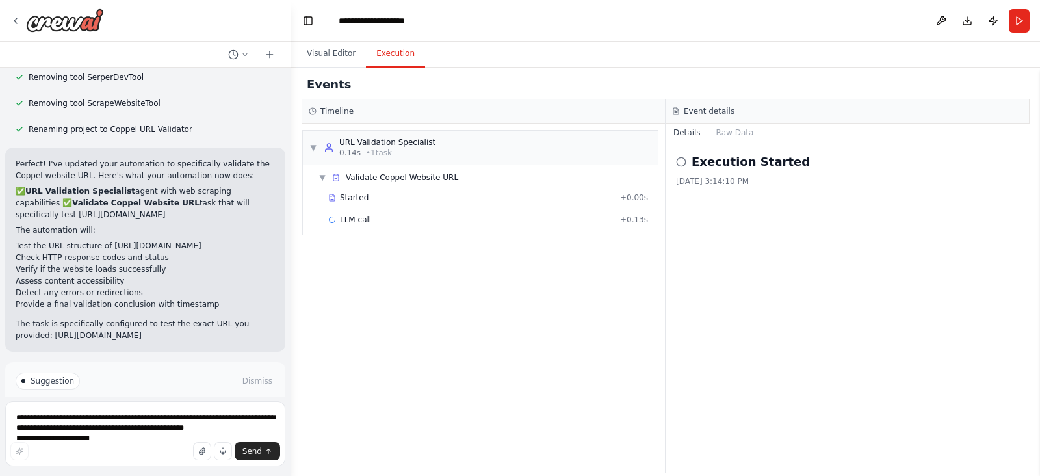
click at [128, 426] on button "Help fix error" at bounding box center [145, 436] width 259 height 21
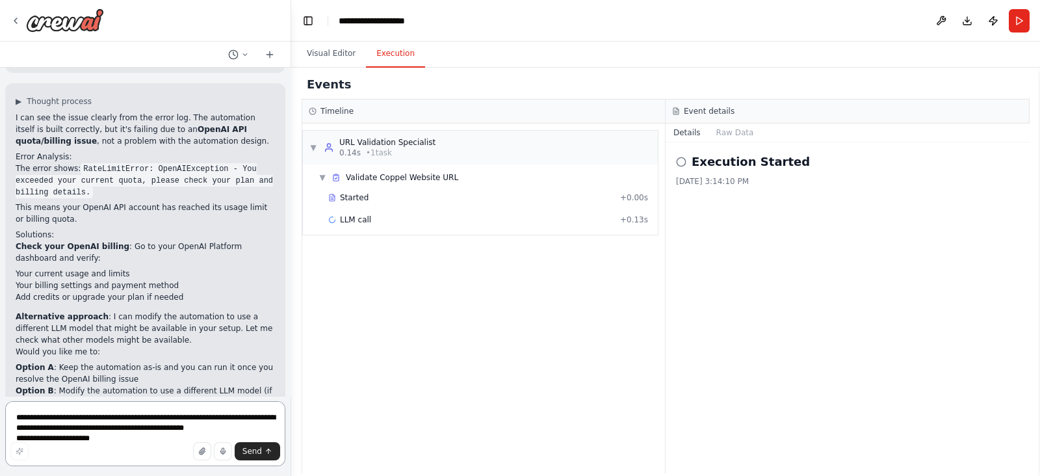
scroll to position [1856, 0]
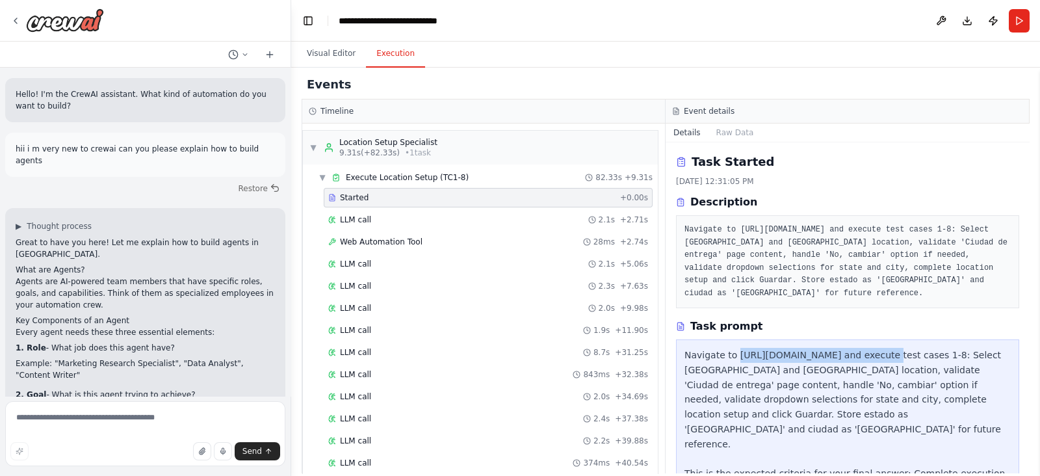
scroll to position [7828, 0]
